Goal: Information Seeking & Learning: Check status

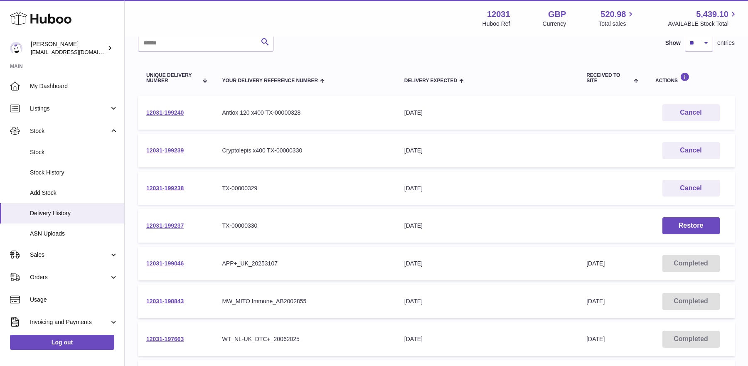
click at [96, 84] on span "My Dashboard" at bounding box center [74, 86] width 88 height 8
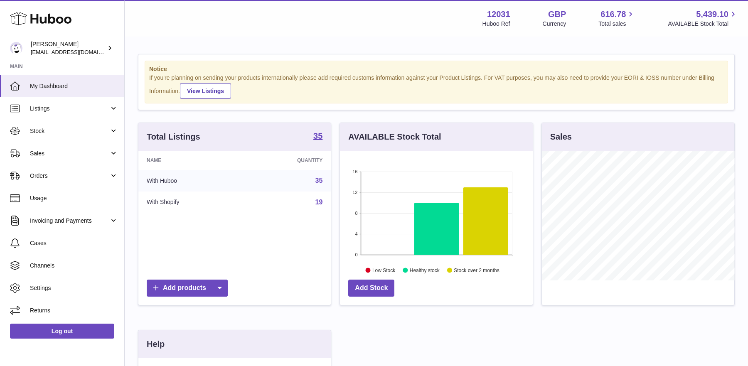
scroll to position [129, 192]
click at [73, 136] on link "Stock" at bounding box center [62, 131] width 124 height 22
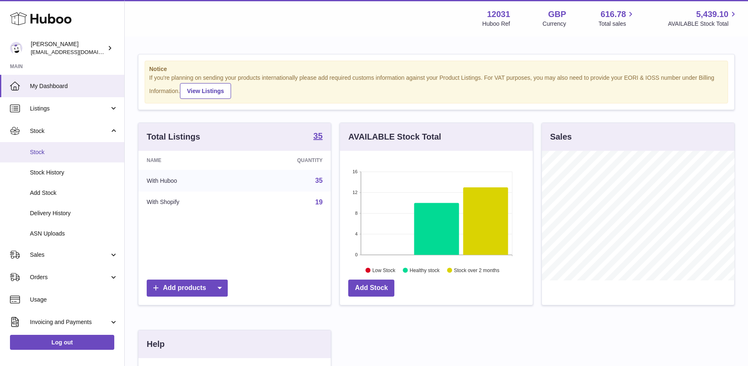
click at [39, 157] on link "Stock" at bounding box center [62, 152] width 124 height 20
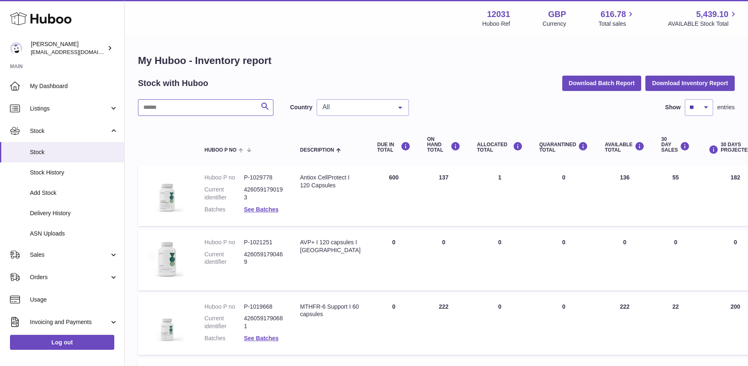
click at [197, 107] on input "text" at bounding box center [205, 107] width 135 height 17
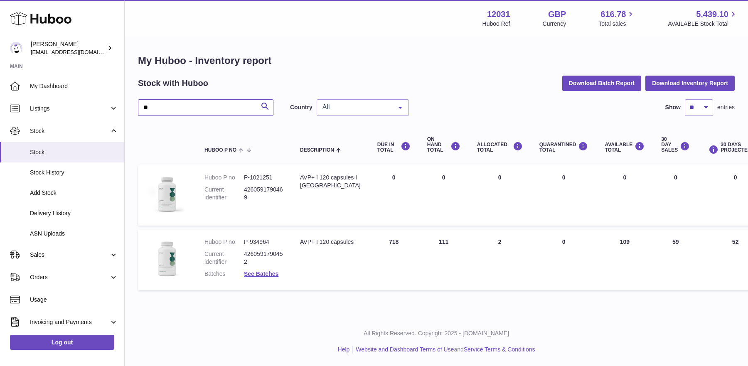
type input "*"
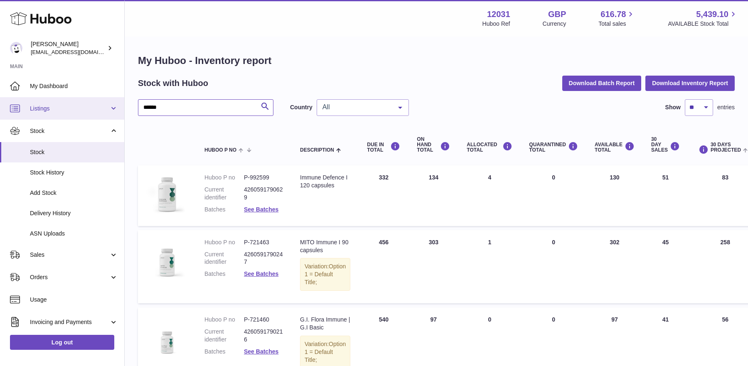
drag, startPoint x: 211, startPoint y: 112, endPoint x: 57, endPoint y: 111, distance: 153.8
click at [57, 111] on div "Huboo Fritzi Nicolaus admin@makewellforyou.com Main My Dashboard Listings Not w…" at bounding box center [374, 264] width 748 height 528
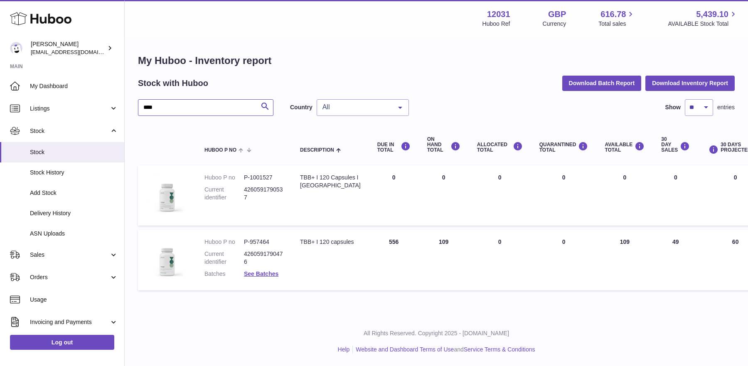
type input "****"
